Goal: Navigation & Orientation: Find specific page/section

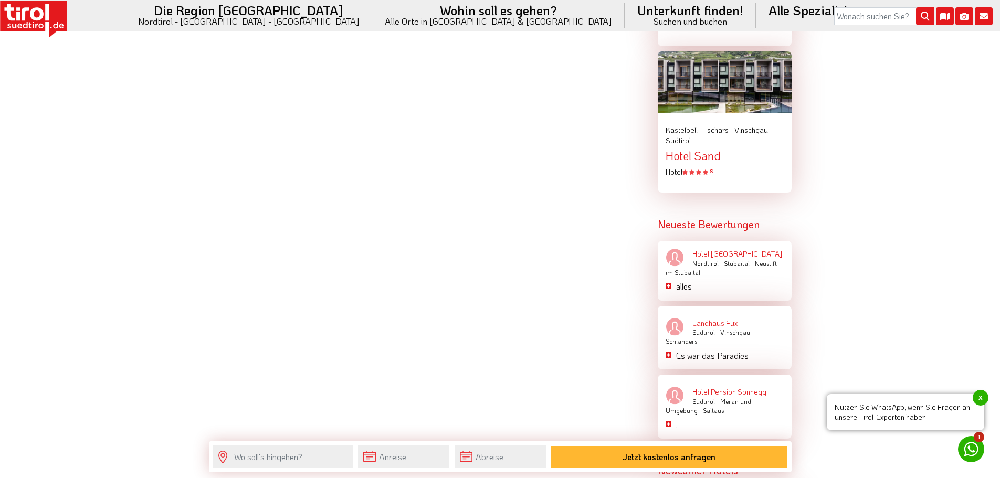
scroll to position [1522, 0]
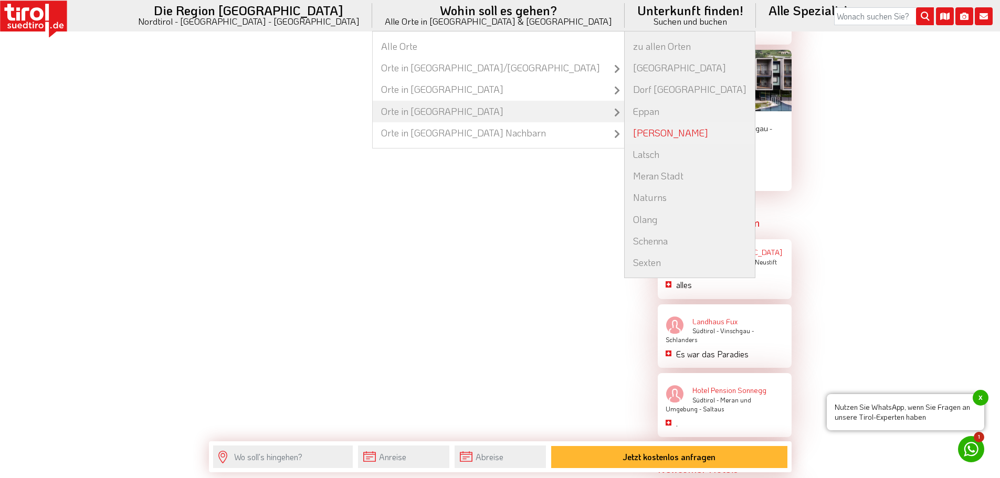
click at [625, 137] on link "[PERSON_NAME]" at bounding box center [690, 133] width 130 height 22
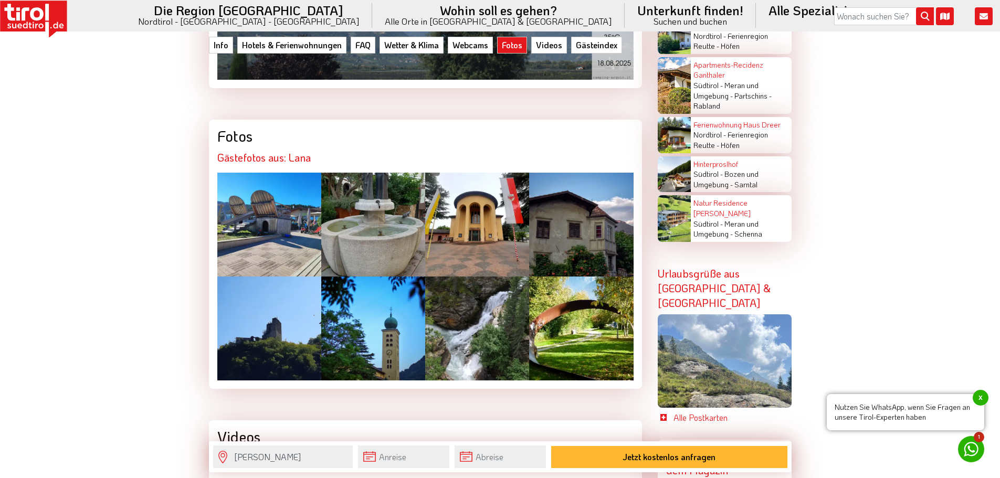
scroll to position [2625, 0]
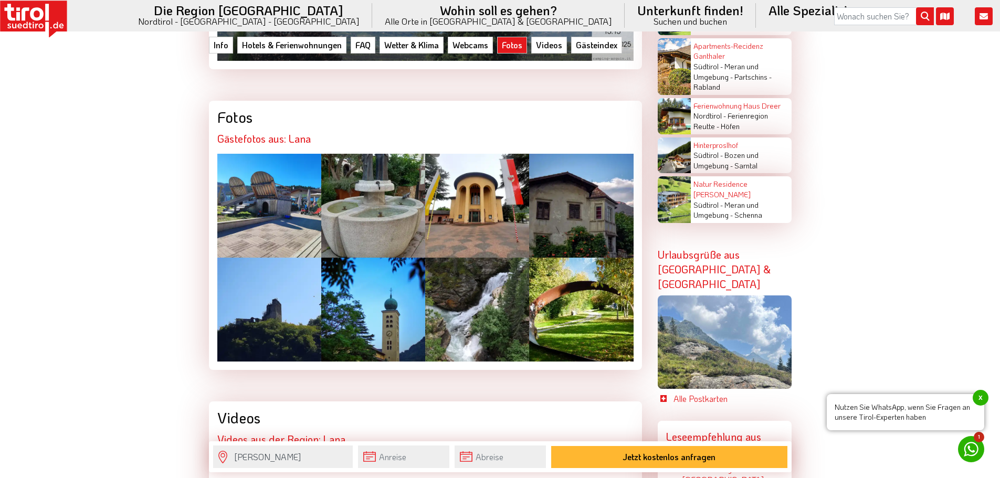
click at [597, 154] on div at bounding box center [581, 206] width 104 height 104
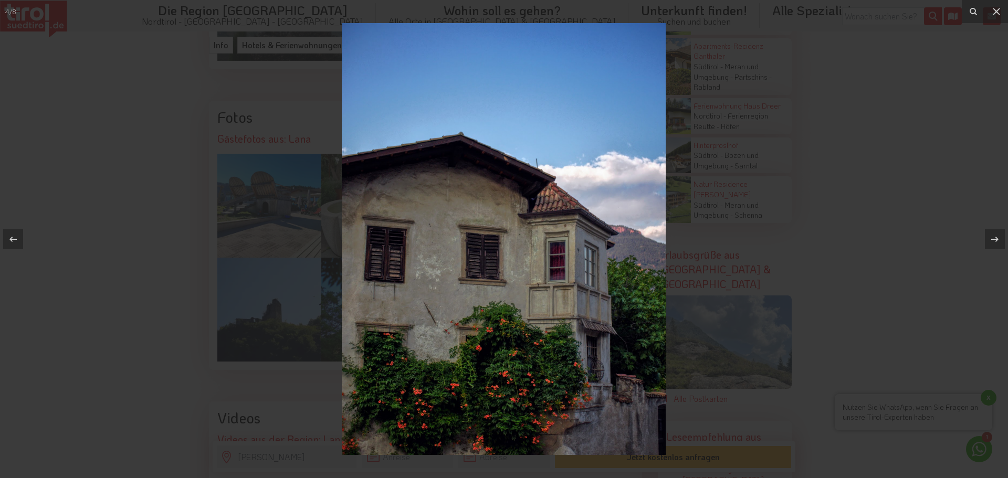
click at [650, 276] on img at bounding box center [504, 239] width 324 height 432
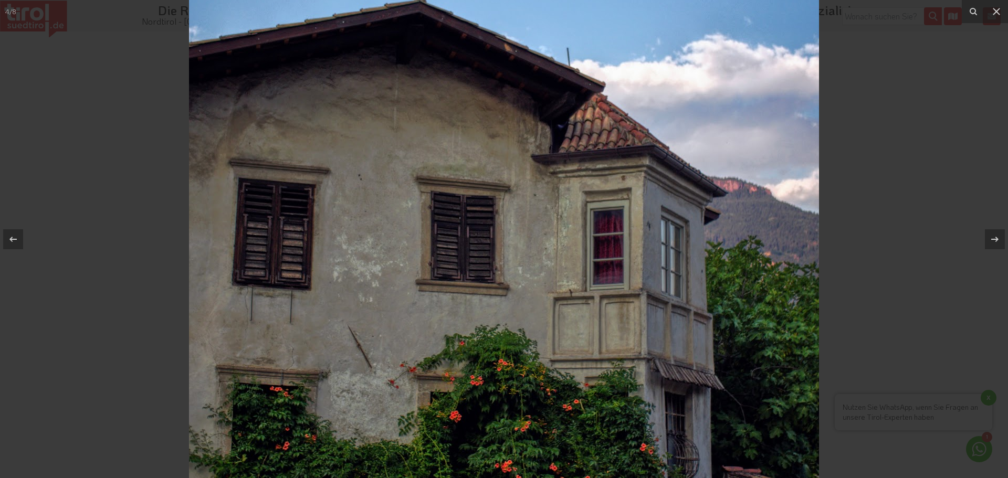
click at [866, 305] on div at bounding box center [504, 239] width 1008 height 478
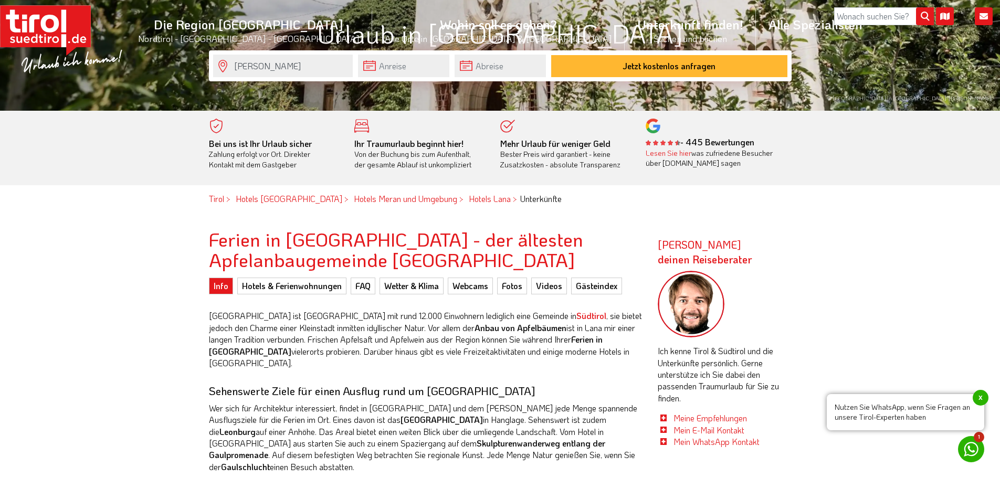
scroll to position [157, 0]
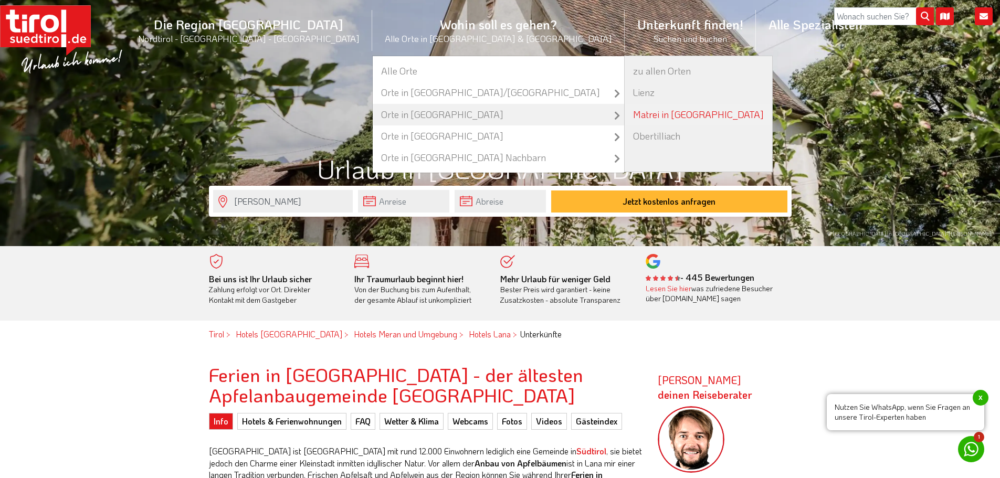
click at [625, 122] on link "Matrei in [GEOGRAPHIC_DATA]" at bounding box center [698, 115] width 147 height 22
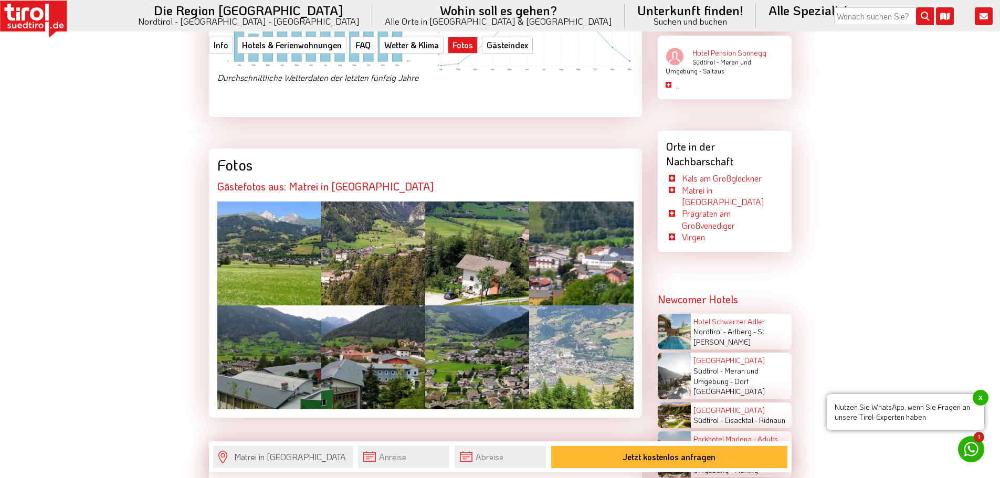
scroll to position [1890, 0]
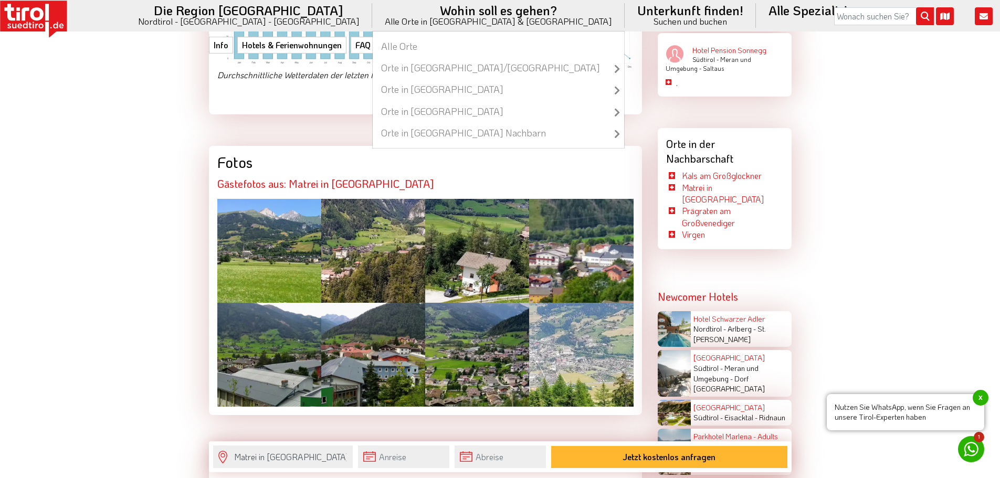
click at [415, 17] on li "Wohin soll es gehen? Alle Orte in Tirol & Südtirol Alle Orte Orte in Tirol/Nord…" at bounding box center [498, 15] width 252 height 31
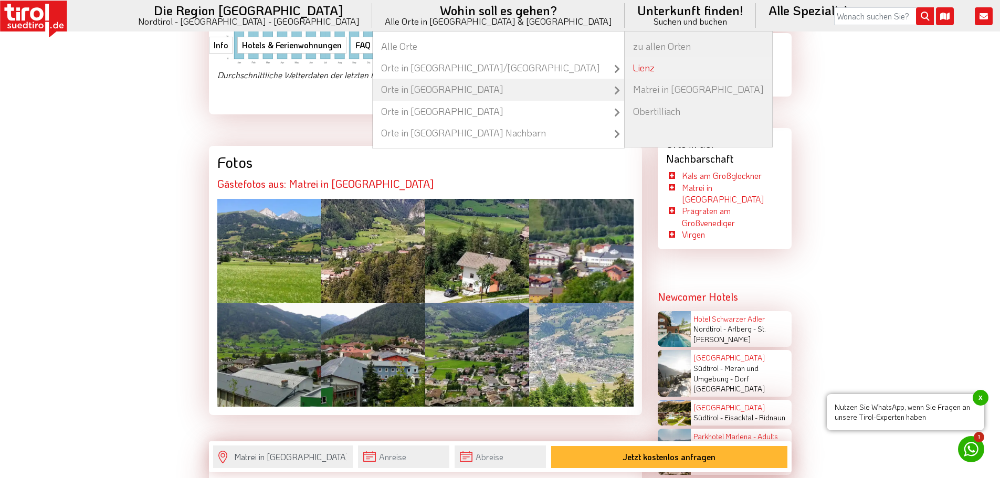
click at [625, 75] on link "Lienz" at bounding box center [698, 68] width 147 height 22
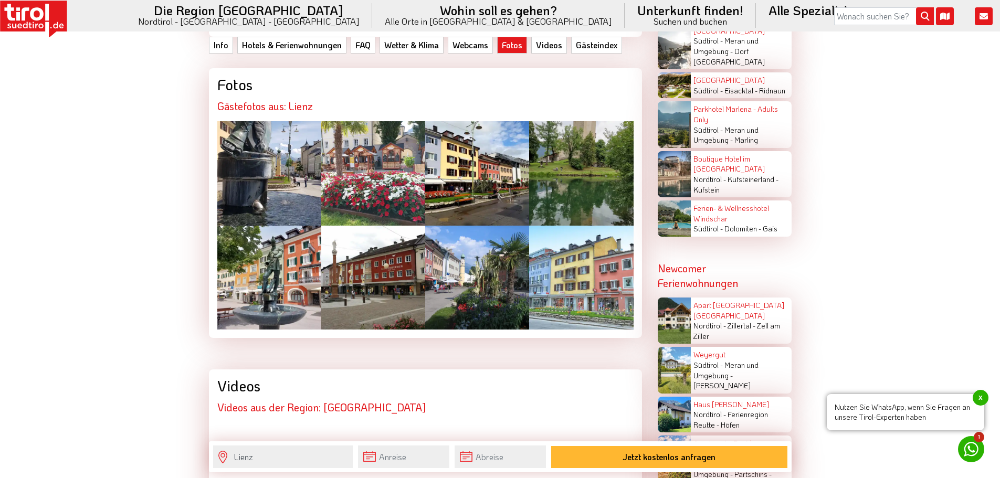
scroll to position [2152, 0]
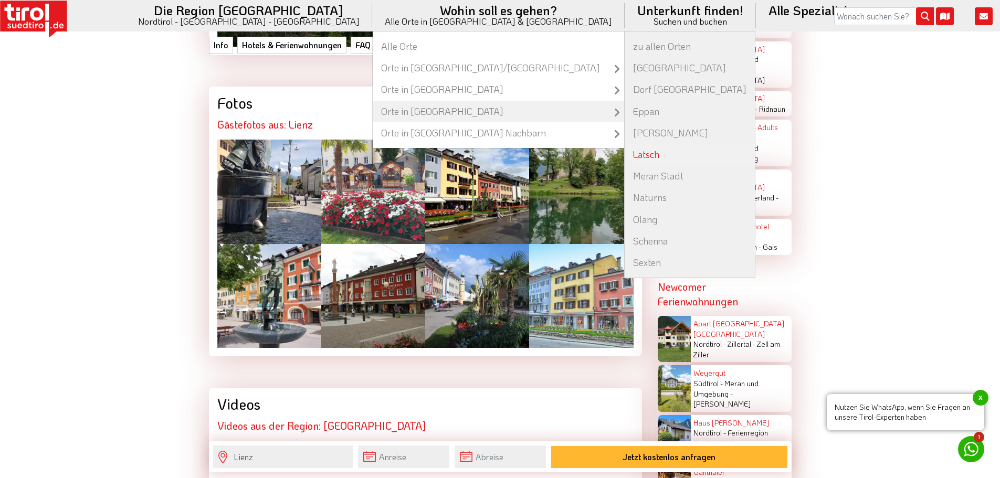
click at [625, 150] on link "Latsch" at bounding box center [690, 155] width 130 height 22
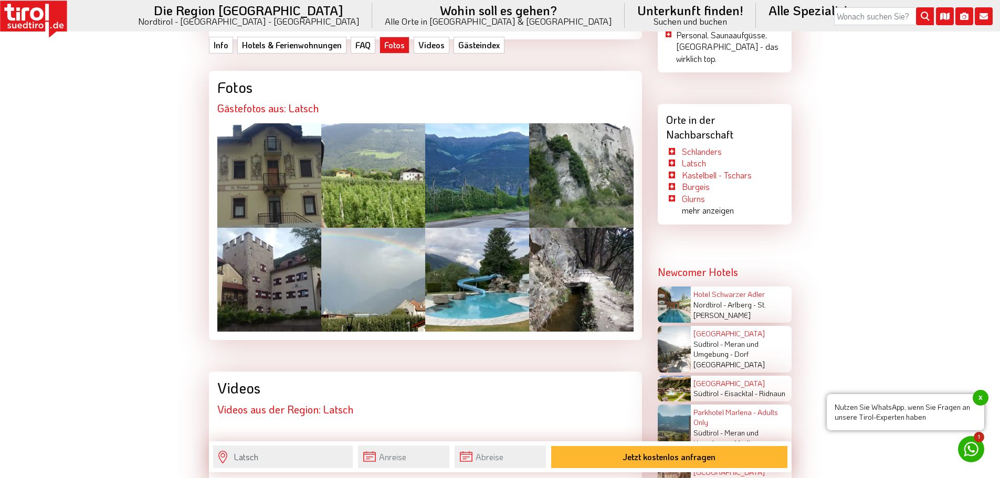
scroll to position [1942, 0]
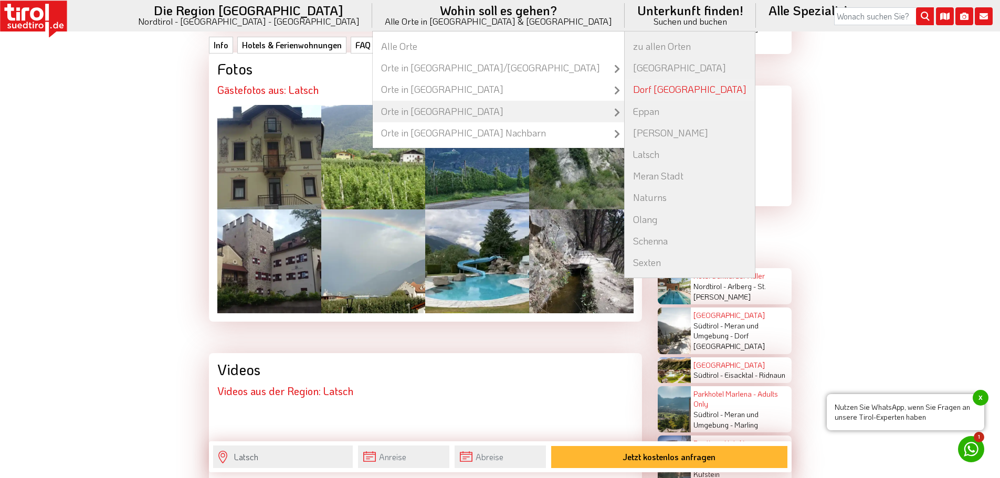
click at [625, 88] on link "Dorf [GEOGRAPHIC_DATA]" at bounding box center [690, 90] width 130 height 22
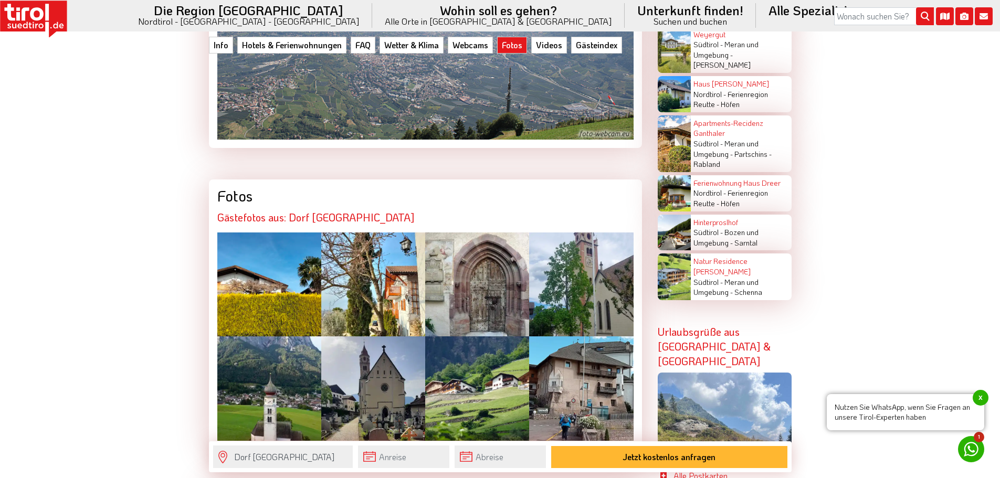
scroll to position [2572, 0]
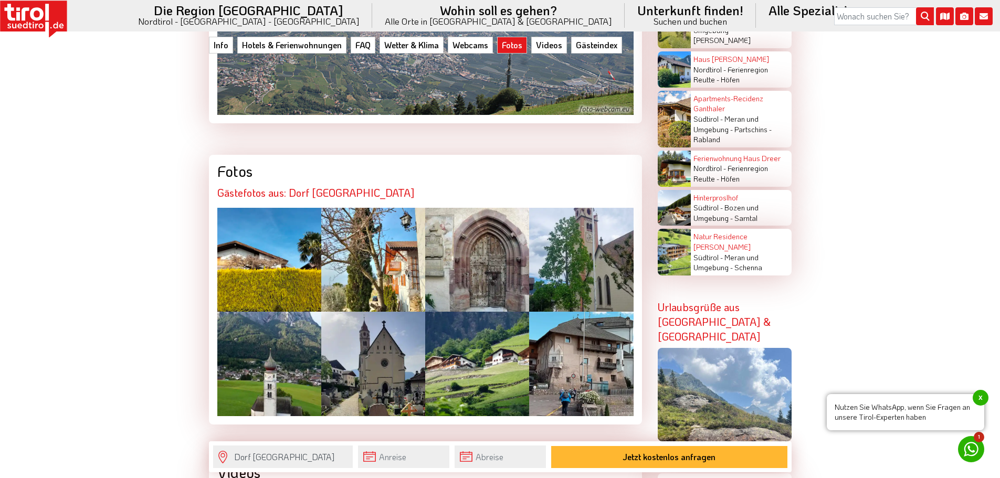
click at [283, 208] on div at bounding box center [269, 260] width 104 height 104
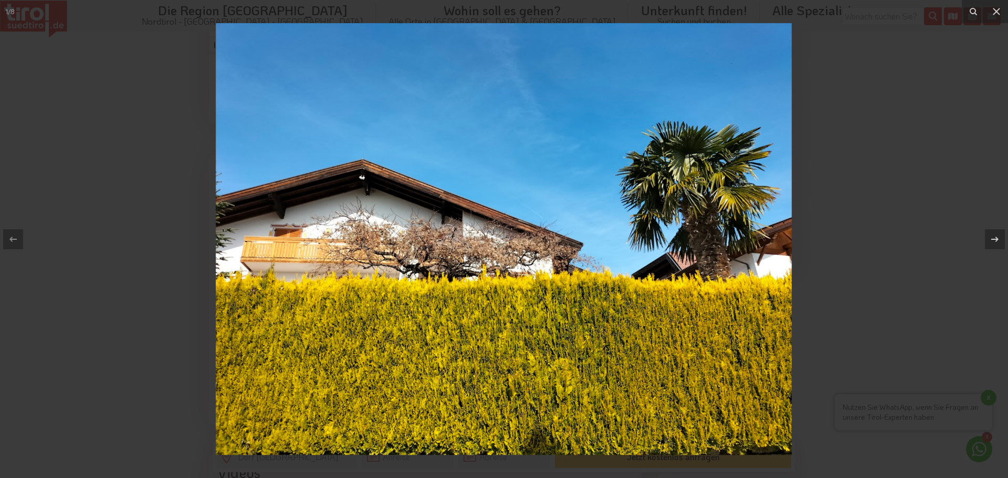
click at [924, 352] on div at bounding box center [504, 239] width 1008 height 478
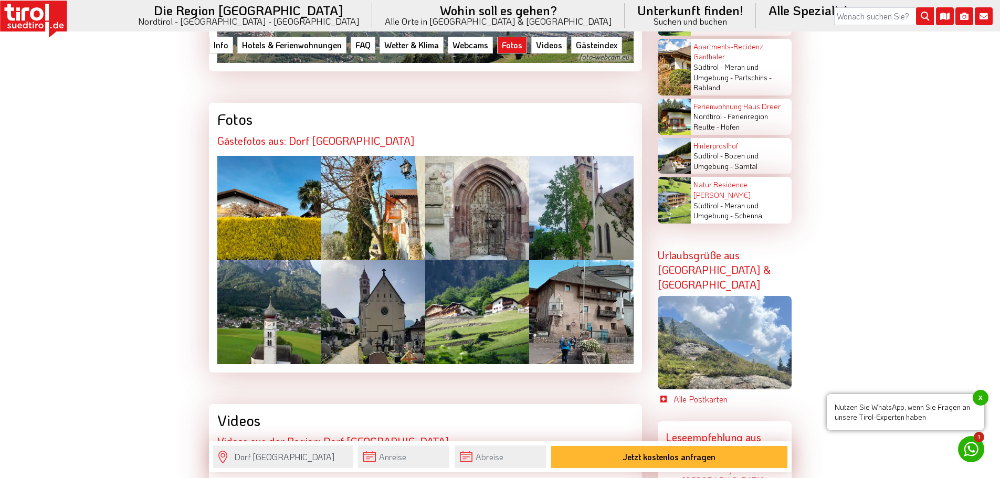
scroll to position [2625, 0]
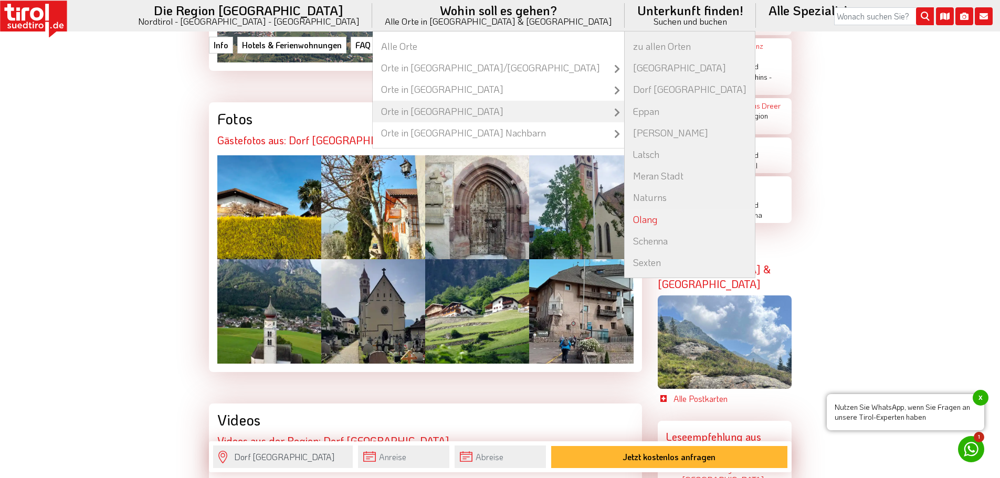
click at [625, 221] on link "Olang" at bounding box center [690, 220] width 130 height 22
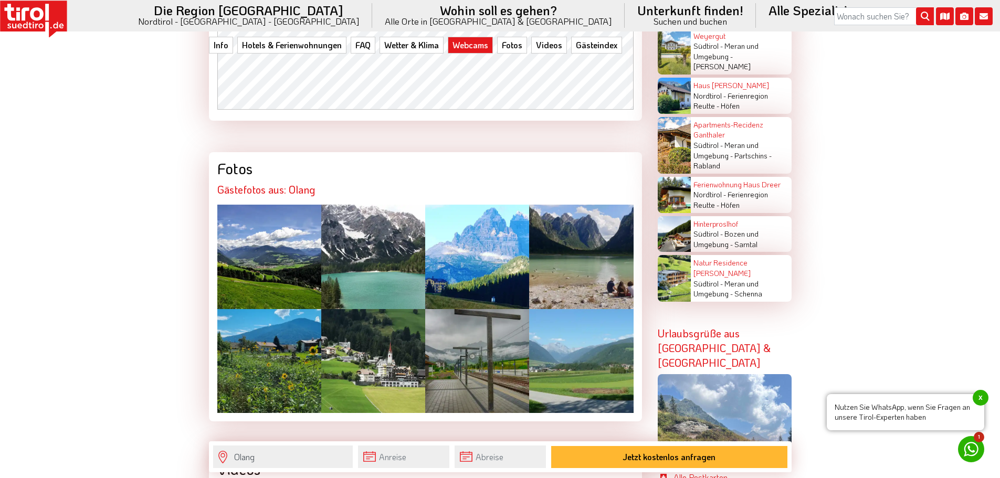
scroll to position [2572, 0]
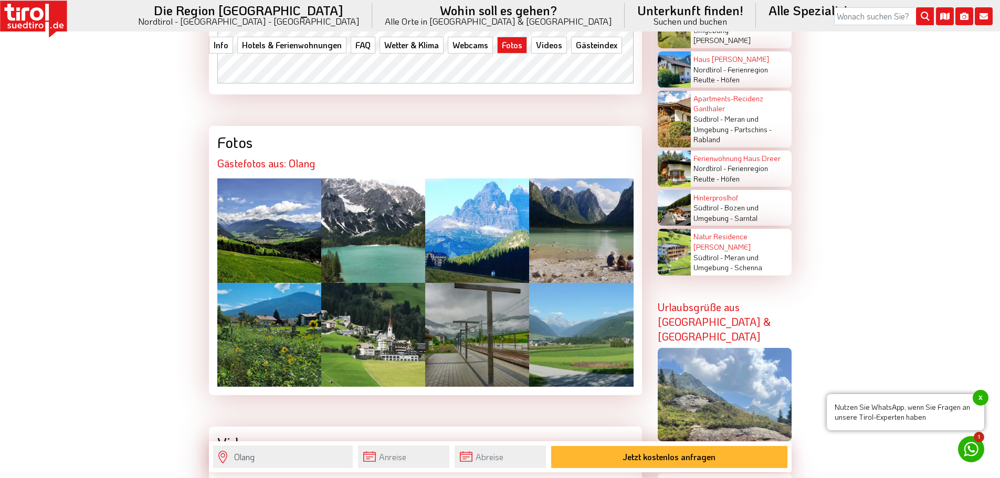
click at [609, 186] on div at bounding box center [581, 230] width 104 height 104
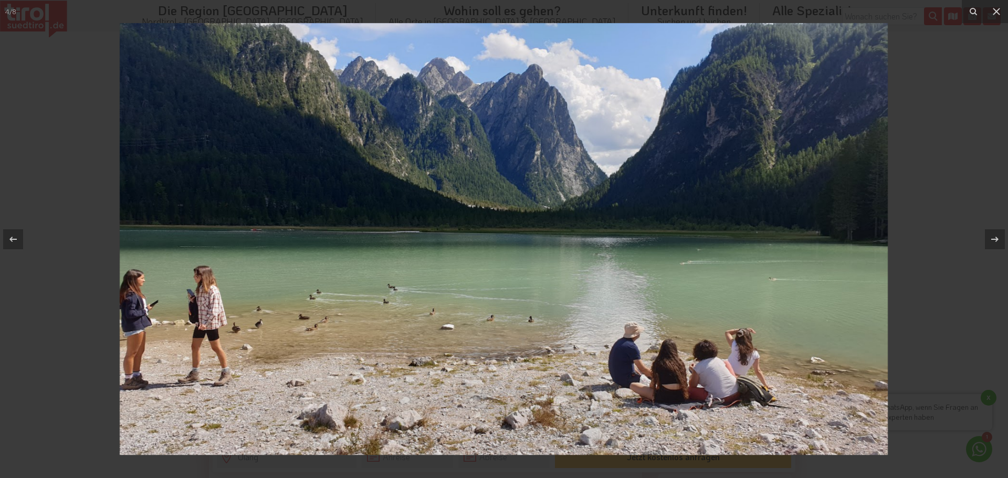
click at [74, 51] on div at bounding box center [504, 239] width 1008 height 478
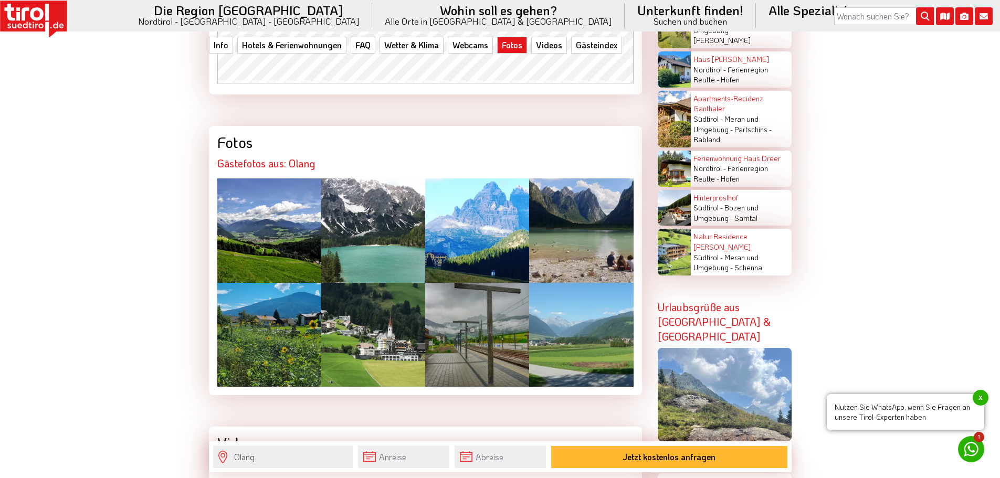
click at [37, 12] on icon at bounding box center [37, 13] width 6 height 7
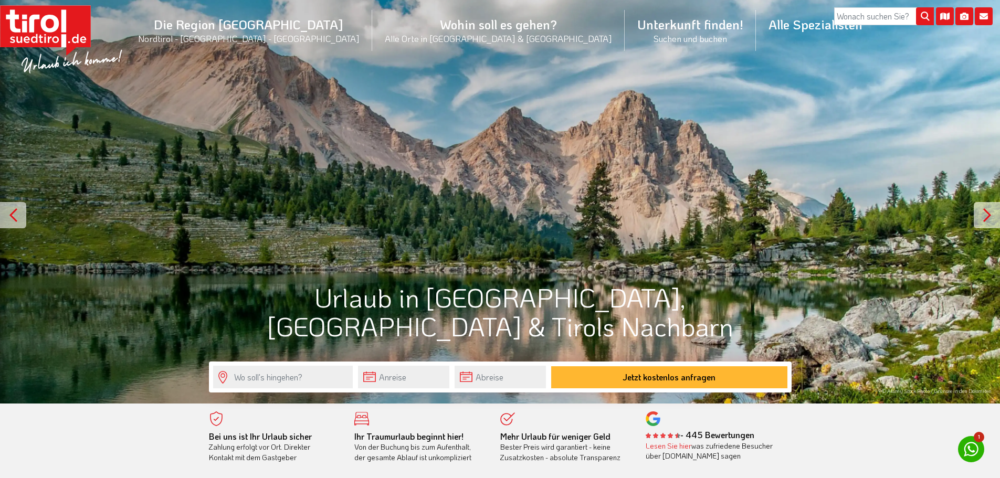
drag, startPoint x: 48, startPoint y: 16, endPoint x: 36, endPoint y: 19, distance: 12.9
click at [36, 19] on rect at bounding box center [45, 26] width 91 height 42
